Goal: Task Accomplishment & Management: Manage account settings

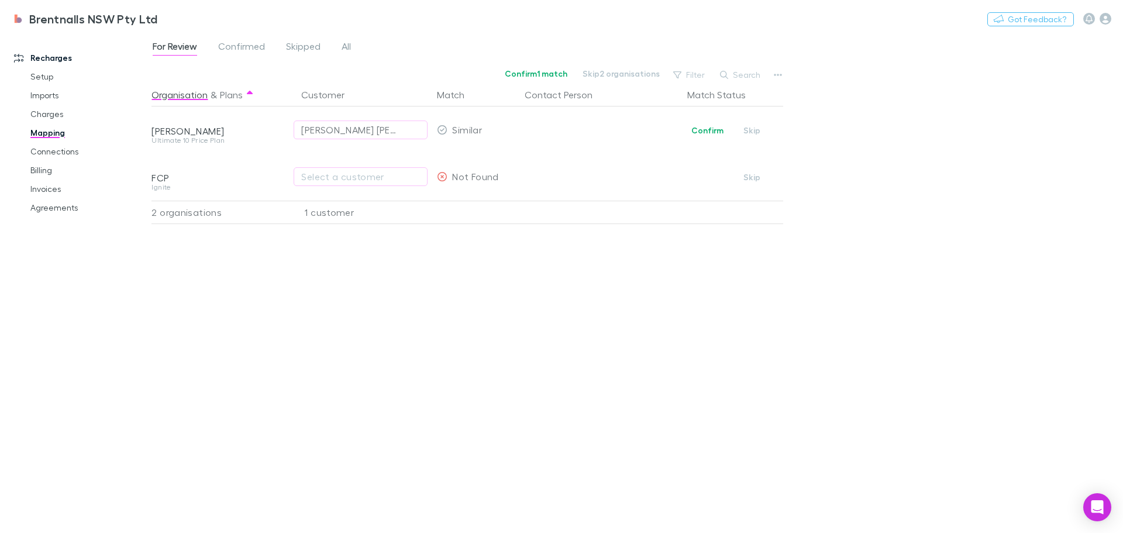
click at [1007, 211] on div "For Review Confirmed Skipped All Confirm 1 match Skip 2 organisations Filter Se…" at bounding box center [638, 283] width 972 height 500
click at [246, 278] on div "Organisation & Plans Customer Match Contact Person Match Status [PERSON_NAME] U…" at bounding box center [469, 303] width 635 height 441
click at [656, 308] on div "Organisation & Plans Customer Match Contact Person Match Status [PERSON_NAME] U…" at bounding box center [469, 303] width 635 height 441
click at [531, 235] on div "Organisation & Plans Customer Match Contact Person Match Status [PERSON_NAME] U…" at bounding box center [469, 303] width 635 height 441
click at [51, 211] on link "Agreements" at bounding box center [88, 207] width 139 height 19
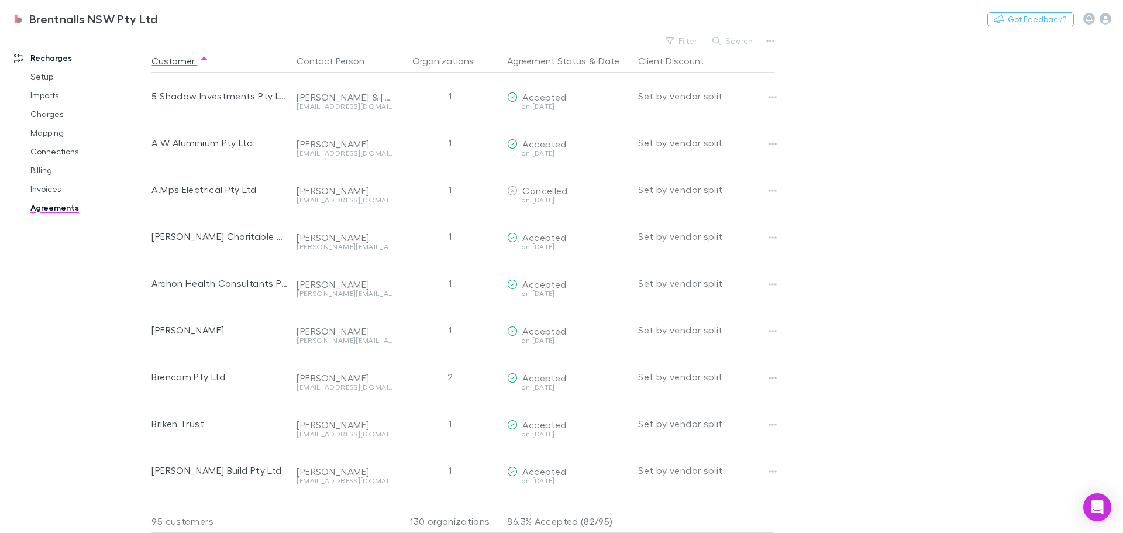
click at [39, 131] on link "Mapping" at bounding box center [88, 132] width 139 height 19
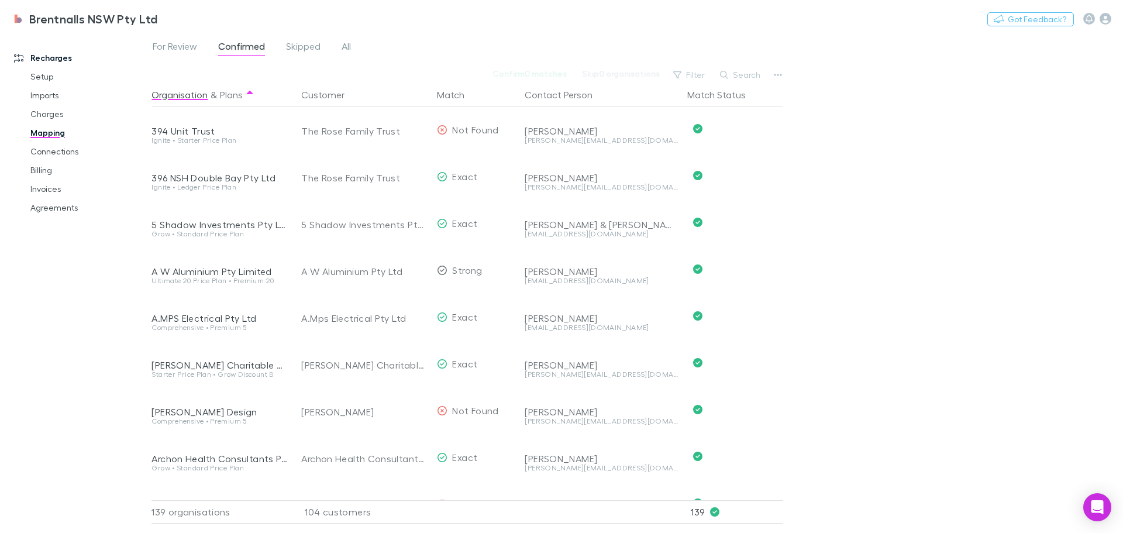
click at [39, 166] on link "Billing" at bounding box center [88, 170] width 139 height 19
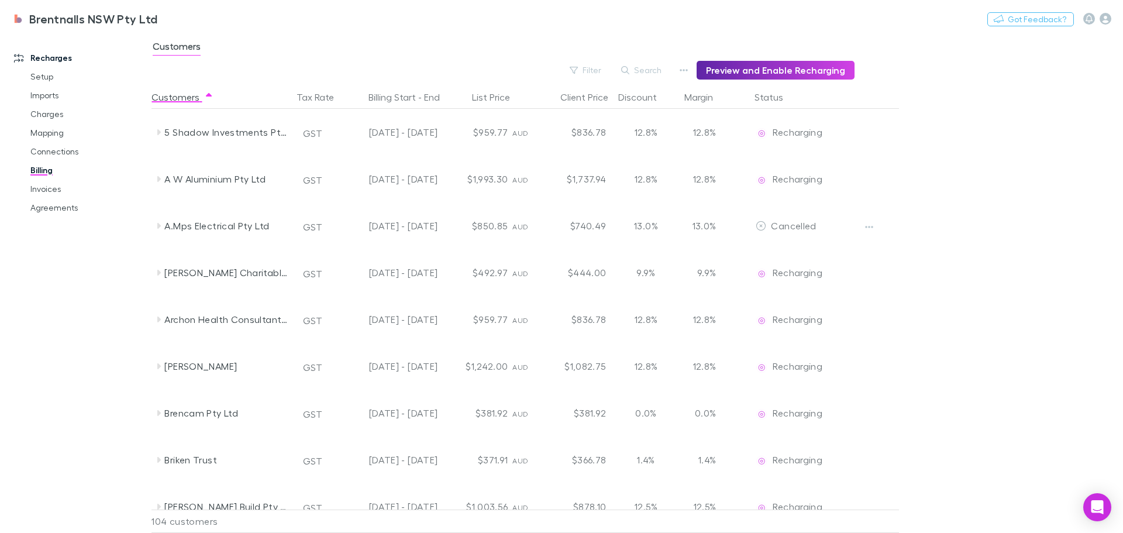
click at [773, 94] on button "Status" at bounding box center [776, 96] width 43 height 23
click at [587, 64] on button "Filter" at bounding box center [586, 70] width 44 height 14
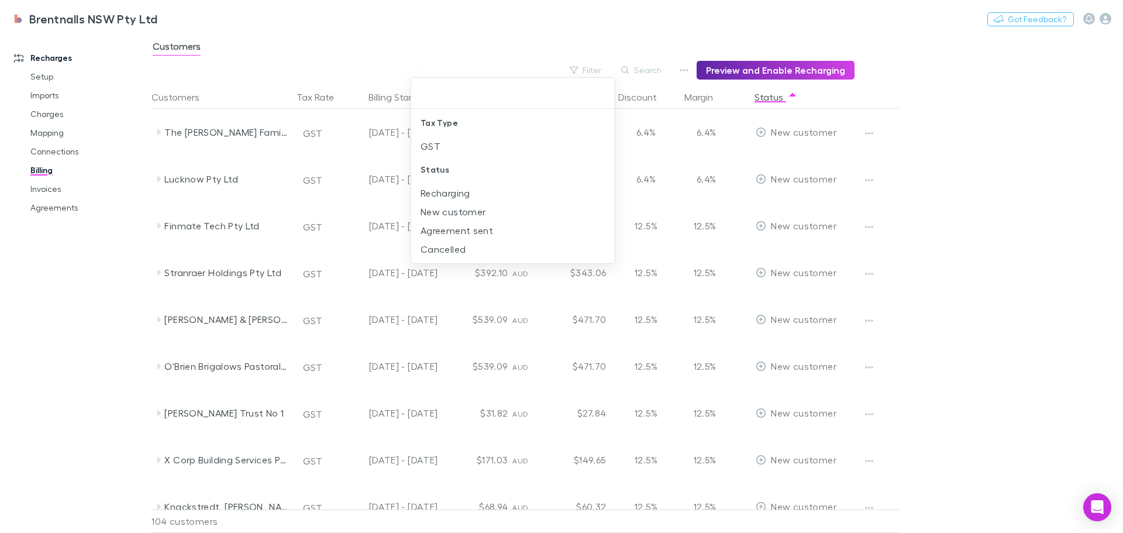
click at [1009, 162] on div at bounding box center [561, 266] width 1123 height 533
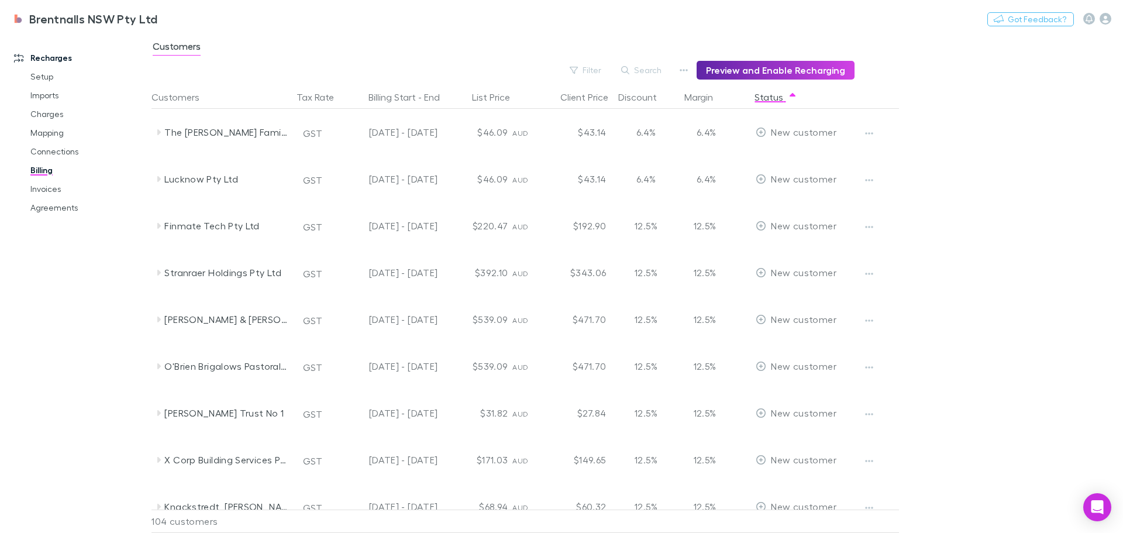
click at [39, 132] on link "Mapping" at bounding box center [88, 132] width 139 height 19
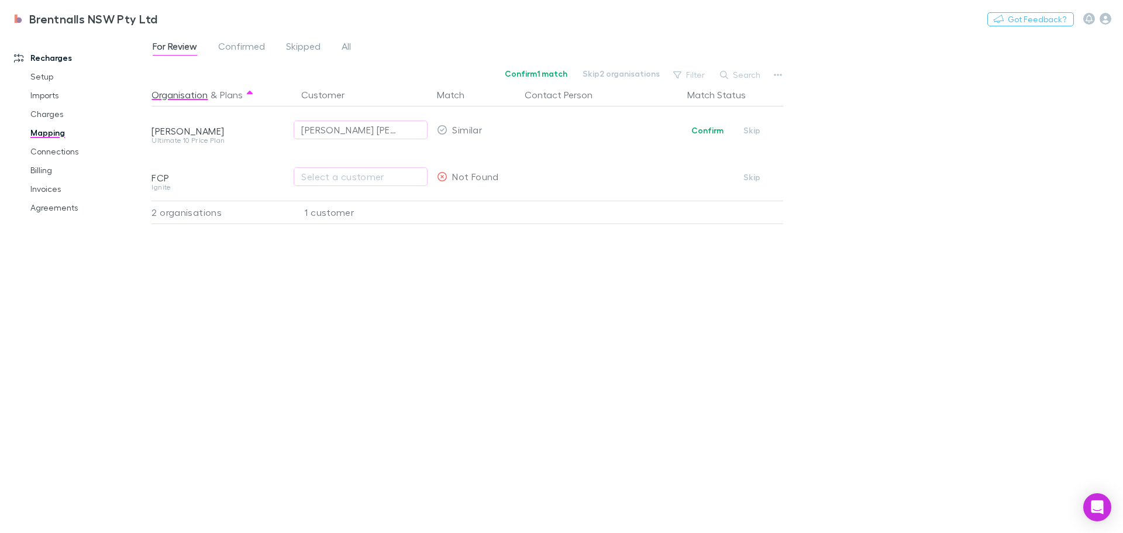
click at [49, 113] on link "Charges" at bounding box center [88, 114] width 139 height 19
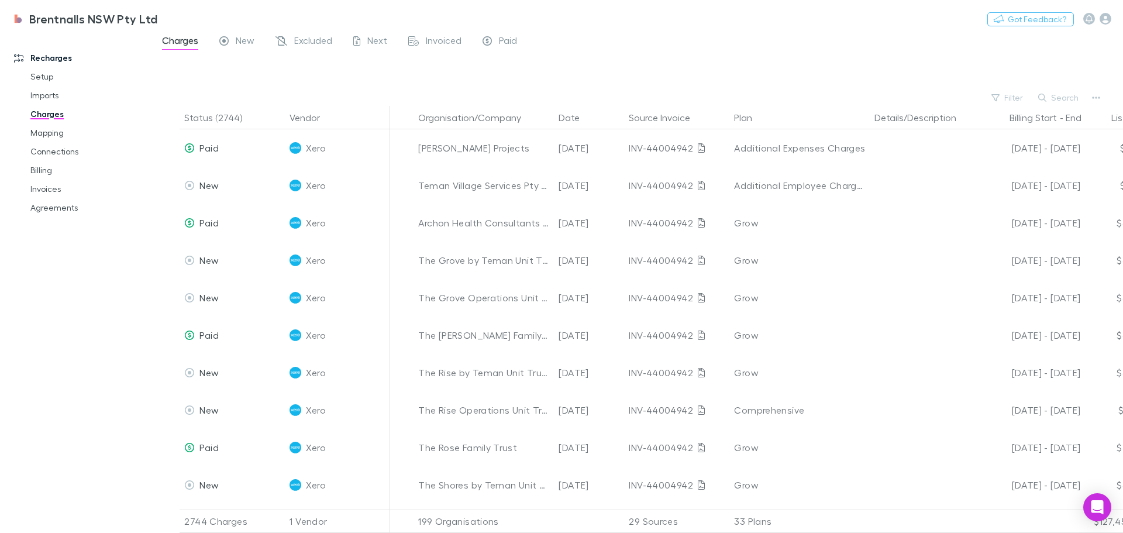
click at [1054, 92] on button "Search" at bounding box center [1059, 98] width 53 height 14
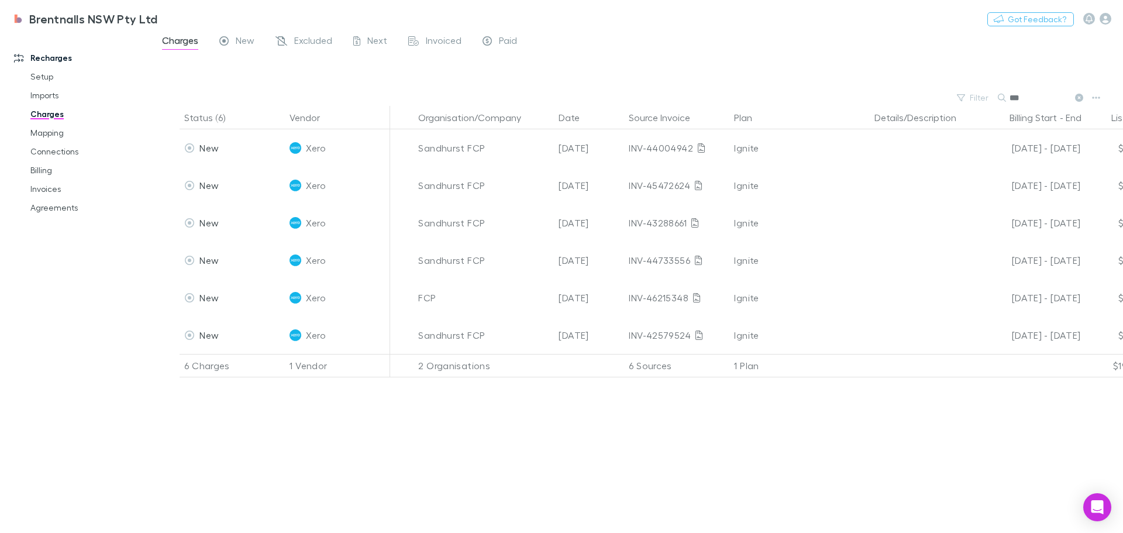
type input "***"
click at [217, 298] on span "New" at bounding box center [209, 297] width 19 height 11
click at [317, 296] on span "Xero" at bounding box center [315, 297] width 19 height 37
click at [422, 297] on div "FCP" at bounding box center [483, 297] width 131 height 37
click at [649, 298] on div "INV-46215348" at bounding box center [677, 297] width 96 height 37
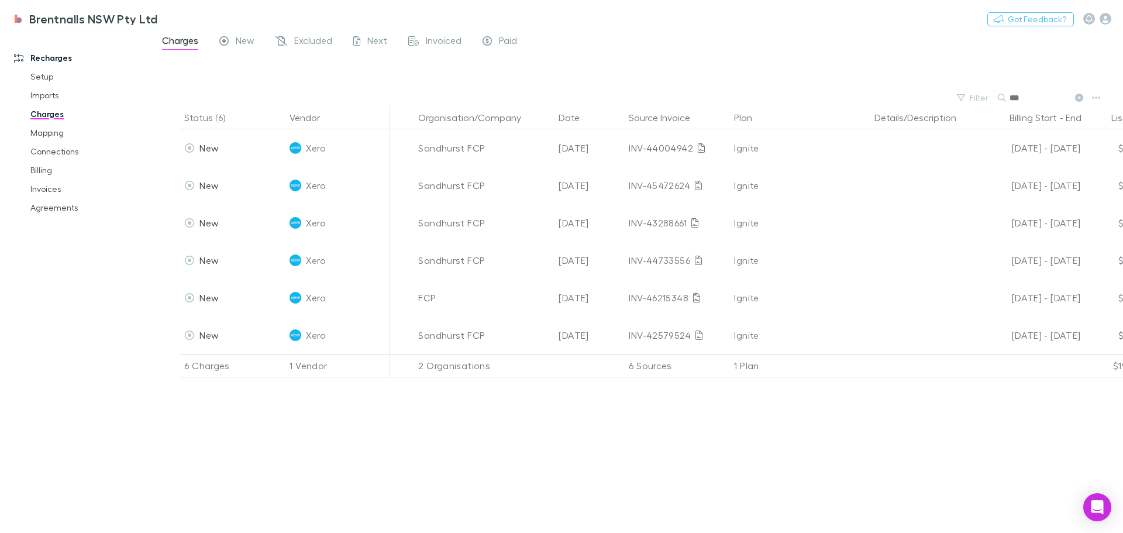
click at [652, 296] on div "INV-46215348" at bounding box center [677, 297] width 96 height 37
click at [1069, 513] on div "Status (6) Vendor Organisation/Company Date Source Invoice Plan Details/Descrip…" at bounding box center [638, 319] width 972 height 427
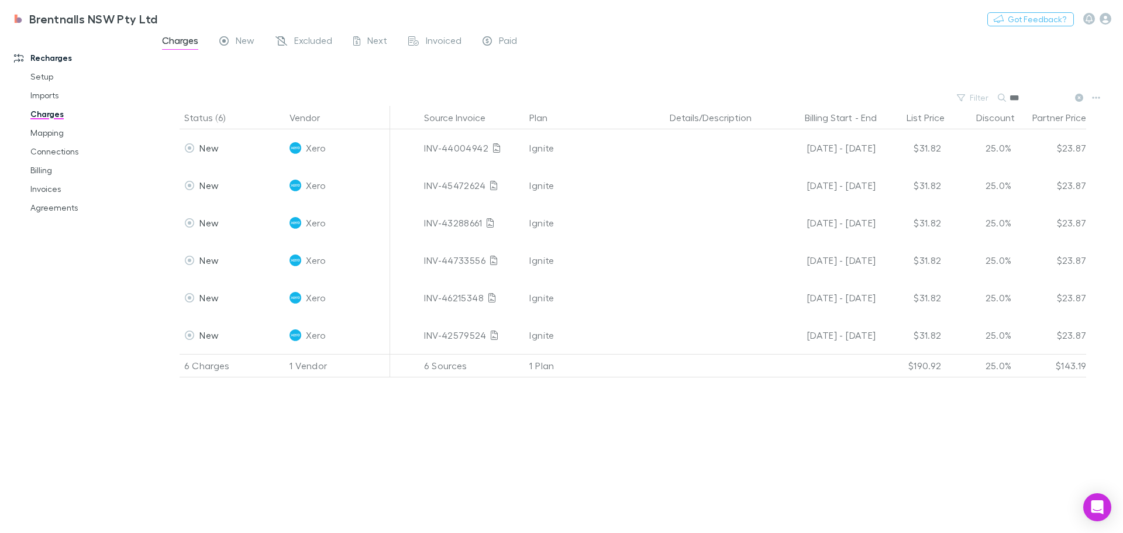
scroll to position [0, 216]
drag, startPoint x: 711, startPoint y: 403, endPoint x: 604, endPoint y: 400, distance: 106.5
click at [609, 401] on div "Status (6) Vendor Organisation/Company Date Source Invoice Plan Details/Descrip…" at bounding box center [638, 319] width 972 height 427
drag, startPoint x: 610, startPoint y: 473, endPoint x: 526, endPoint y: 470, distance: 83.7
click at [526, 470] on div "Status (6) Vendor Organisation/Company Date Source Invoice Plan Details/Descrip…" at bounding box center [638, 319] width 972 height 427
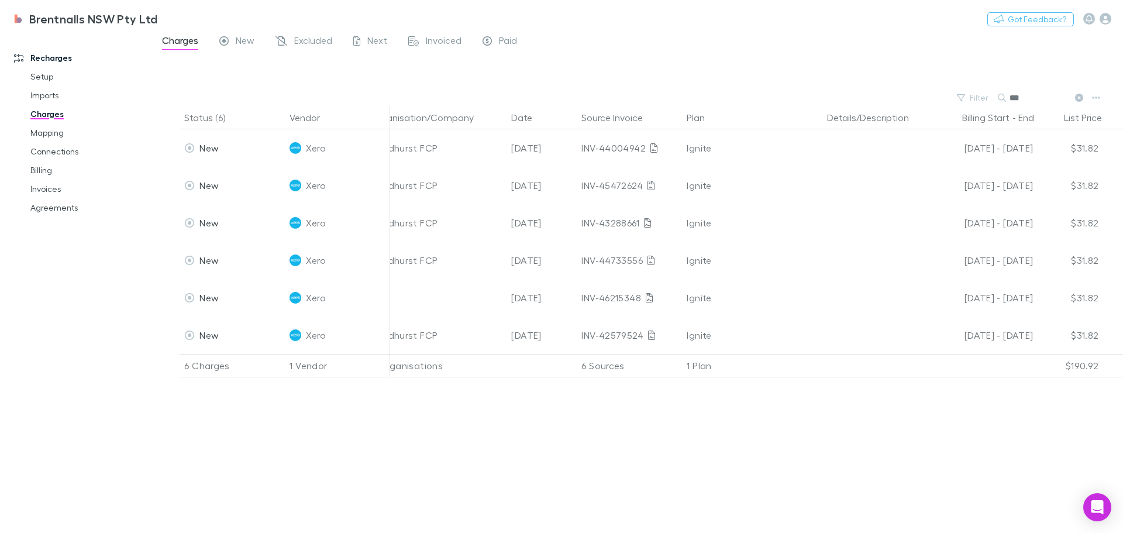
scroll to position [0, 0]
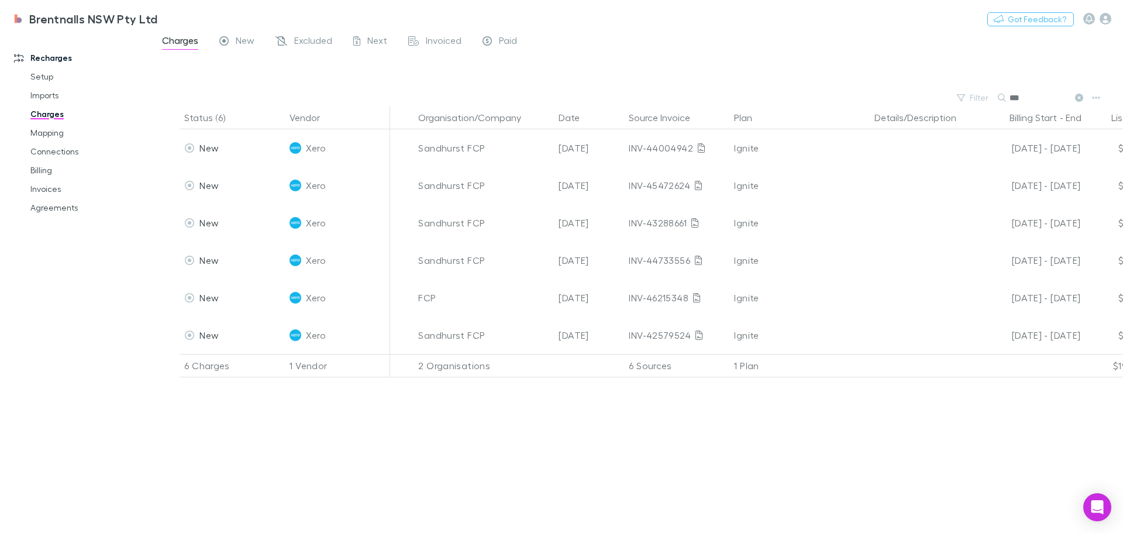
click at [49, 133] on link "Mapping" at bounding box center [88, 132] width 139 height 19
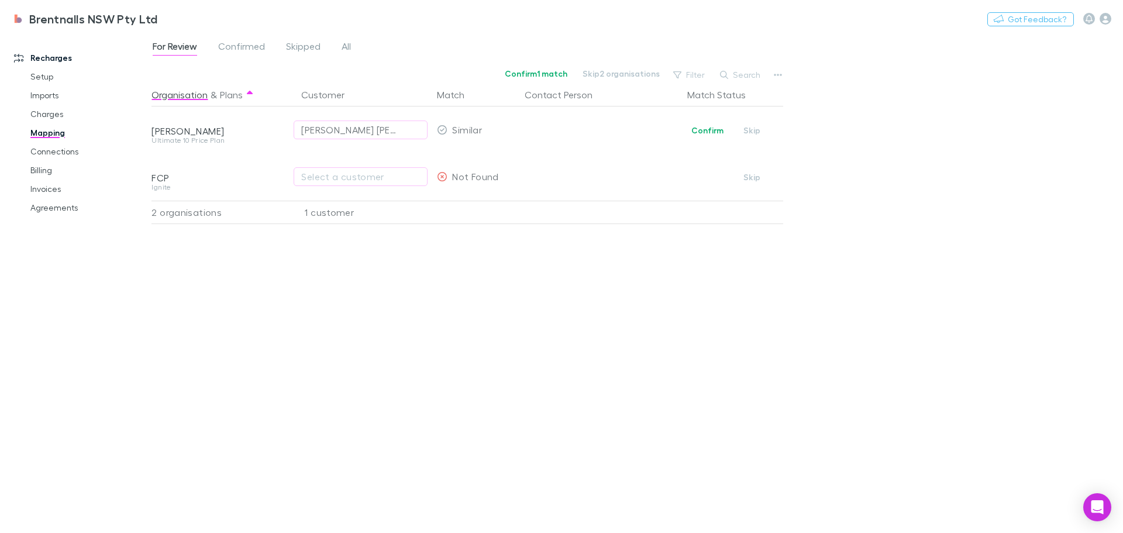
click at [744, 174] on button "Skip" at bounding box center [752, 177] width 37 height 14
drag, startPoint x: 39, startPoint y: 170, endPoint x: 92, endPoint y: 203, distance: 63.3
click at [39, 170] on link "Billing" at bounding box center [88, 170] width 139 height 19
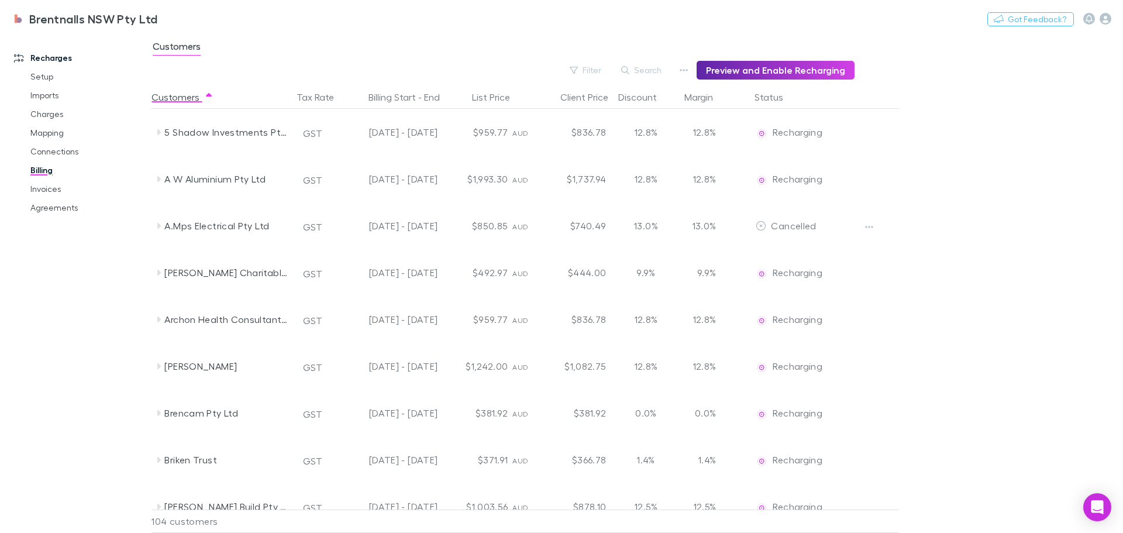
click at [649, 70] on button "Search" at bounding box center [641, 70] width 53 height 14
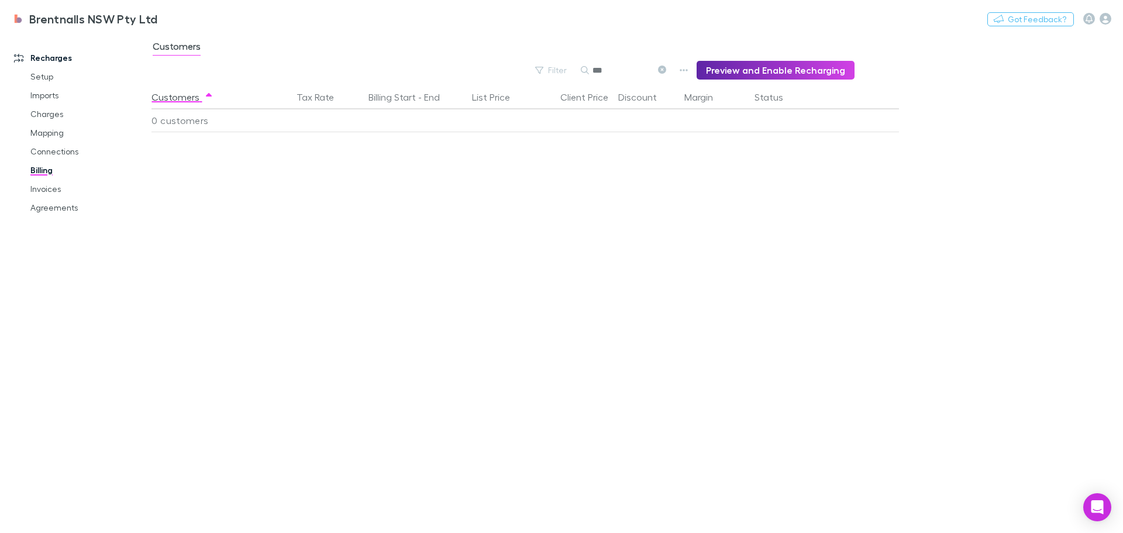
type input "***"
drag, startPoint x: 49, startPoint y: 187, endPoint x: 61, endPoint y: 175, distance: 17.4
click at [49, 187] on link "Invoices" at bounding box center [88, 189] width 139 height 19
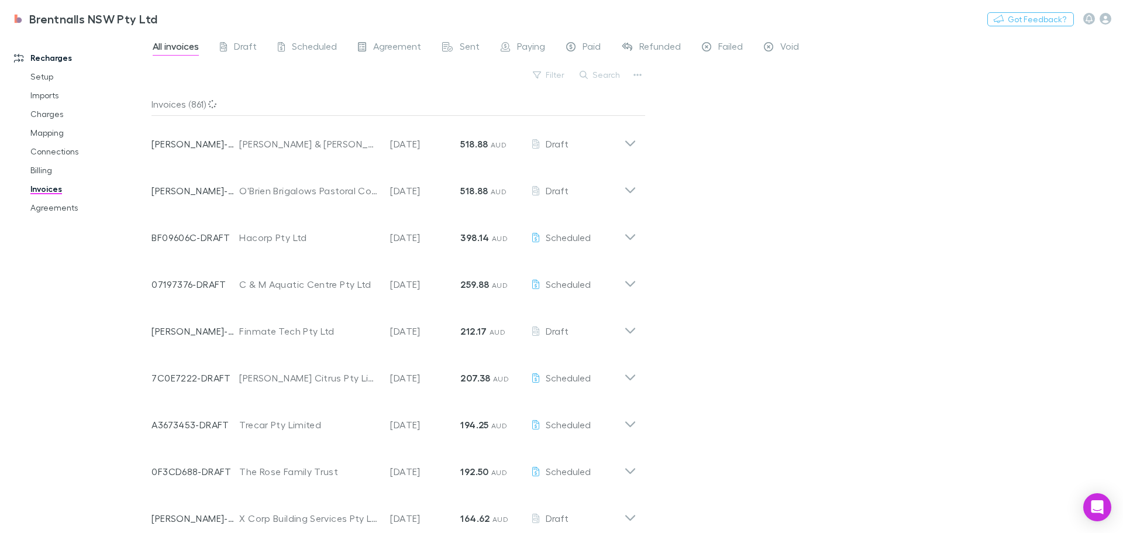
click at [600, 73] on button "Search" at bounding box center [600, 75] width 53 height 14
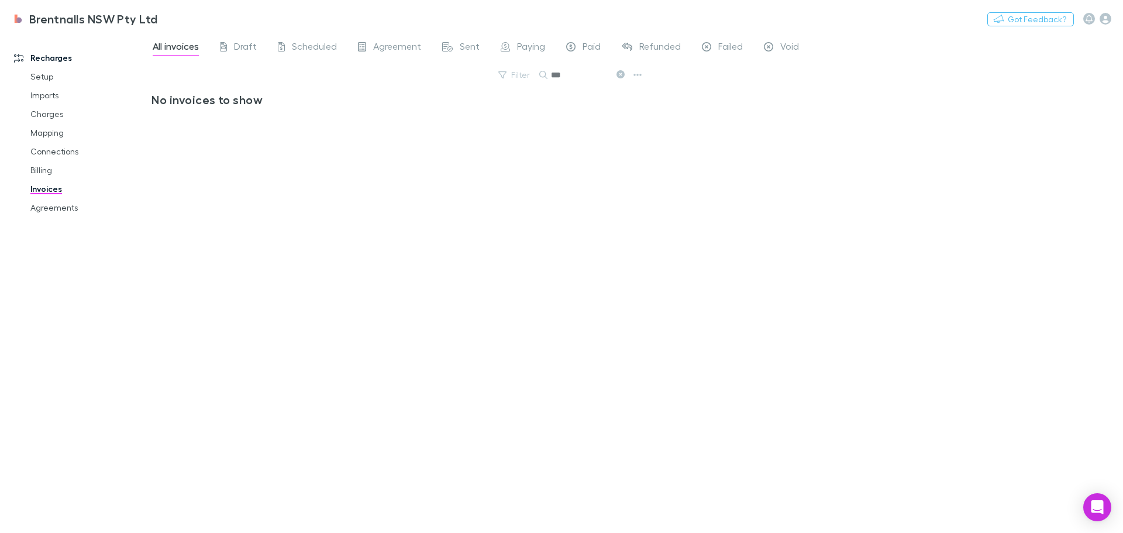
type input "***"
click at [43, 128] on link "Mapping" at bounding box center [88, 132] width 139 height 19
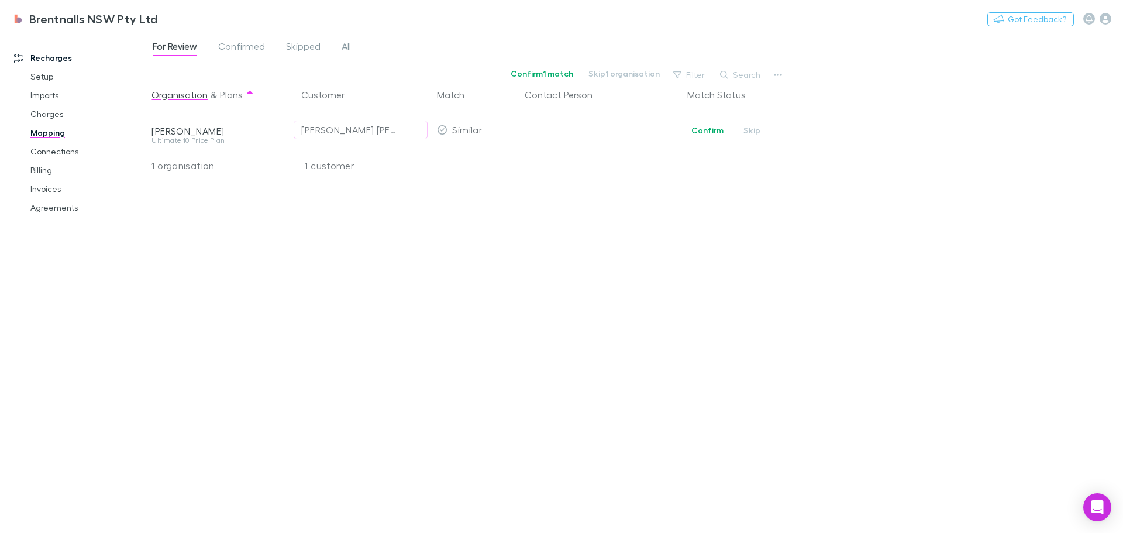
click at [42, 170] on link "Billing" at bounding box center [88, 170] width 139 height 19
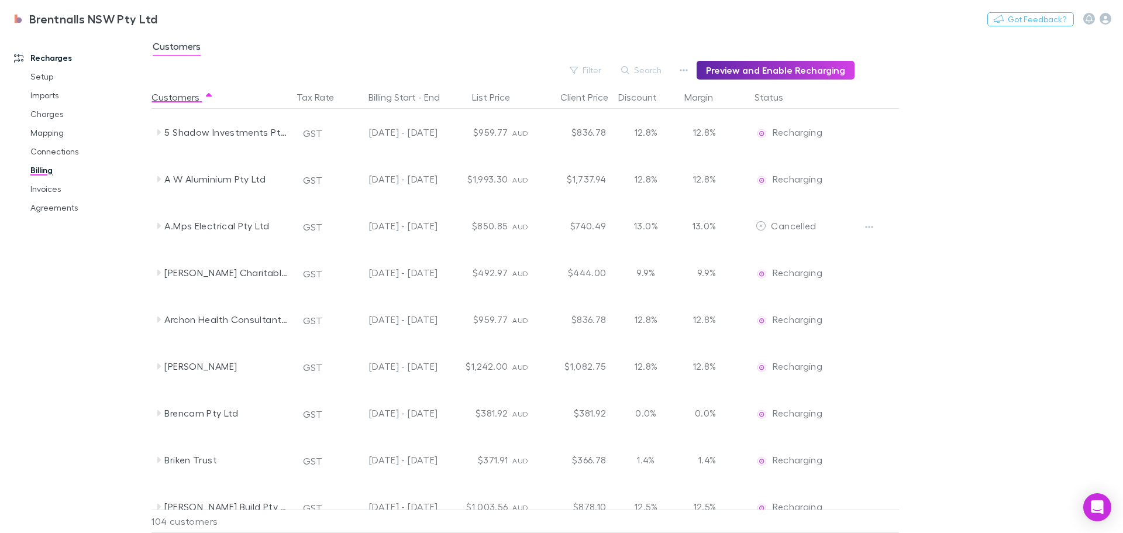
click at [639, 66] on button "Search" at bounding box center [641, 70] width 53 height 14
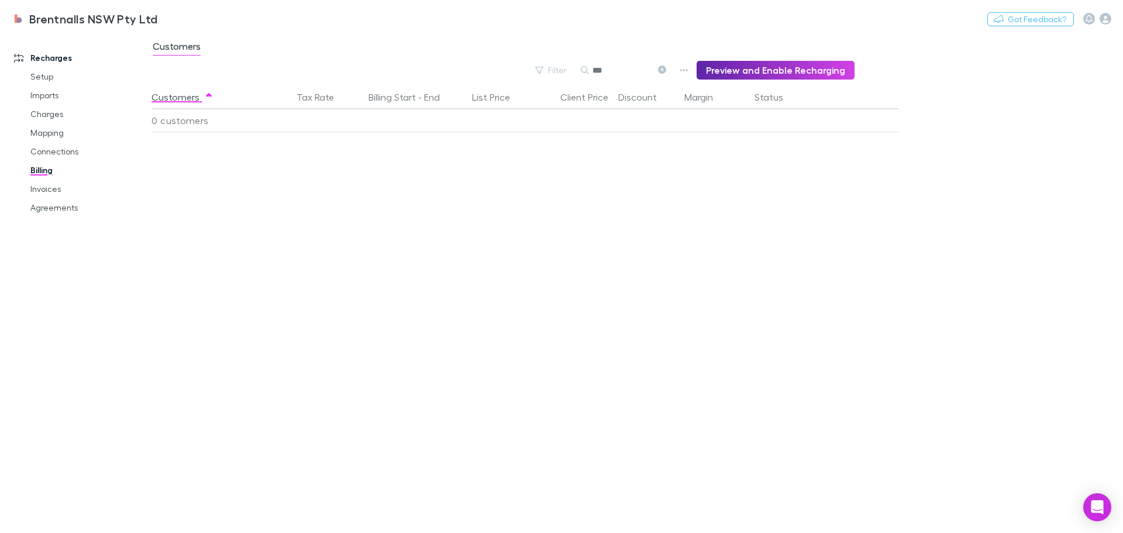
type input "***"
click at [44, 185] on link "Invoices" at bounding box center [88, 189] width 139 height 19
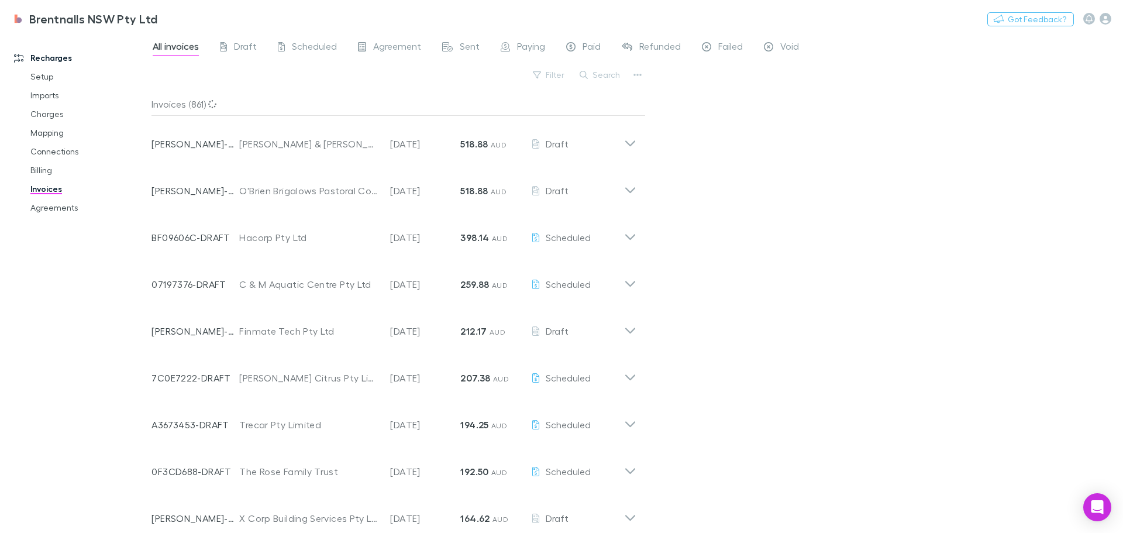
click at [603, 77] on button "Search" at bounding box center [600, 75] width 53 height 14
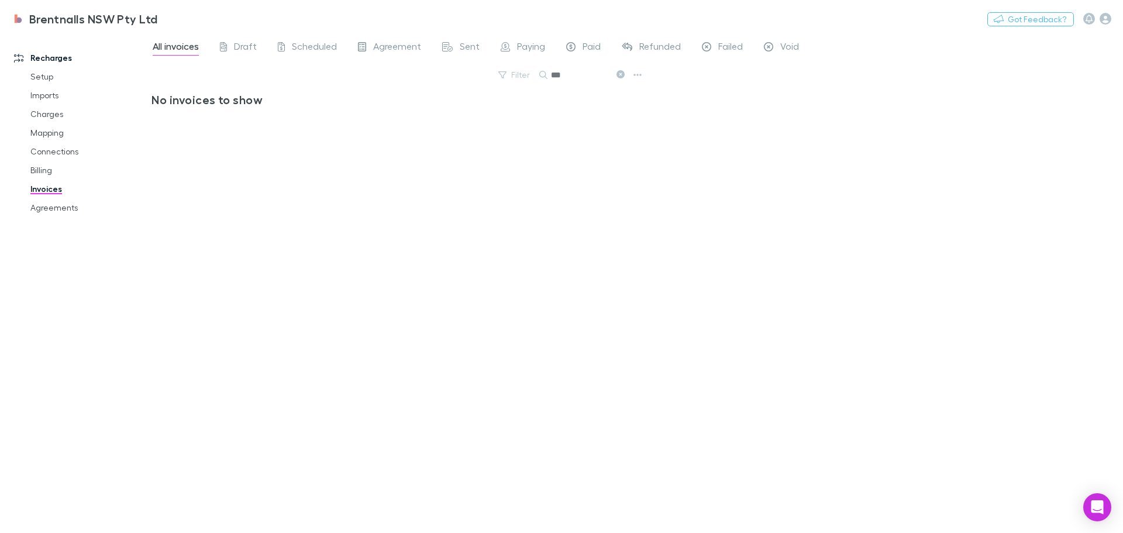
type input "***"
click at [54, 132] on link "Mapping" at bounding box center [88, 132] width 139 height 19
